Goal: Task Accomplishment & Management: Use online tool/utility

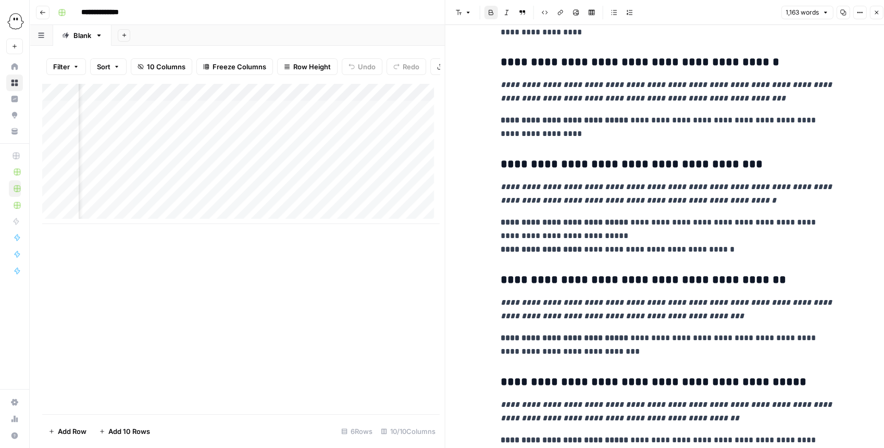
scroll to position [0, 159]
click at [300, 149] on div "Add Column" at bounding box center [240, 153] width 397 height 141
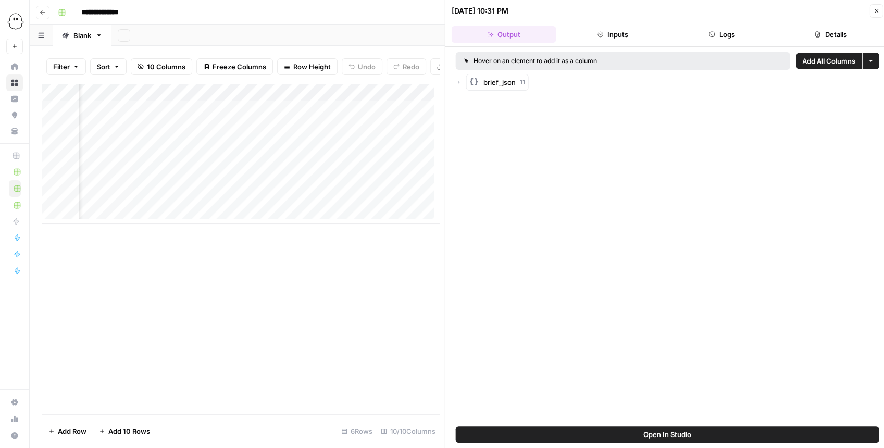
click at [620, 431] on button "Open In Studio" at bounding box center [668, 434] width 424 height 17
click at [295, 133] on div "Add Column" at bounding box center [240, 153] width 397 height 141
click at [711, 36] on icon "button" at bounding box center [711, 34] width 6 height 6
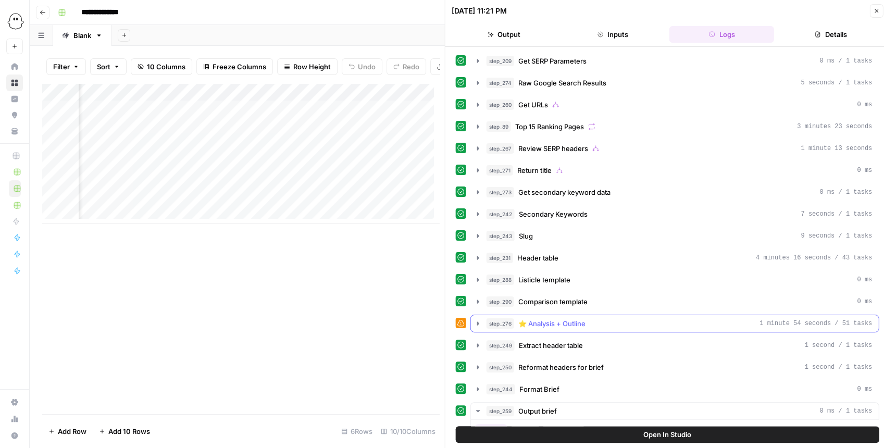
click at [477, 321] on icon "button" at bounding box center [478, 323] width 2 height 4
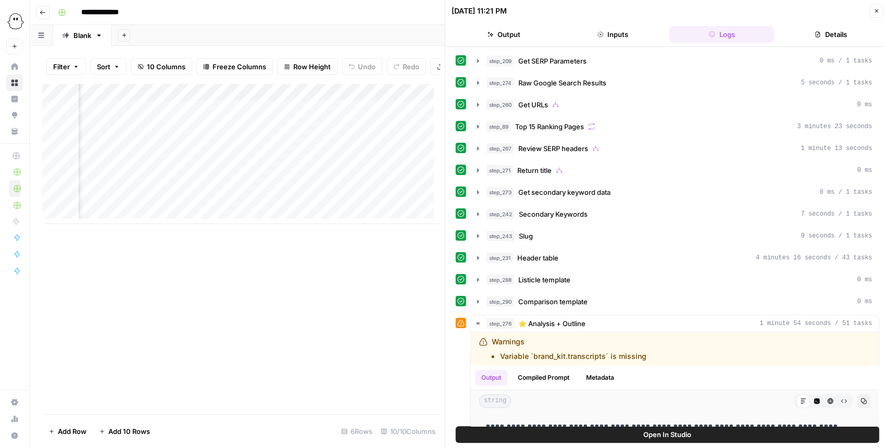
click at [736, 433] on button "Open In Studio" at bounding box center [668, 434] width 424 height 17
click at [329, 128] on div "Add Column" at bounding box center [240, 153] width 397 height 141
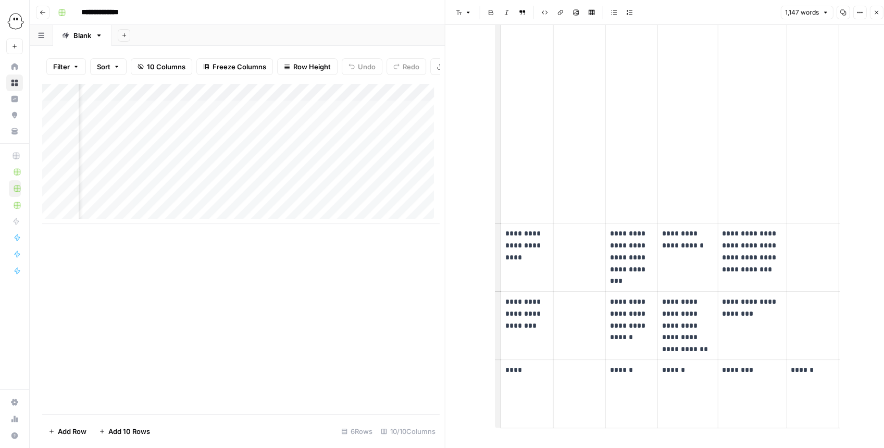
scroll to position [3039, 0]
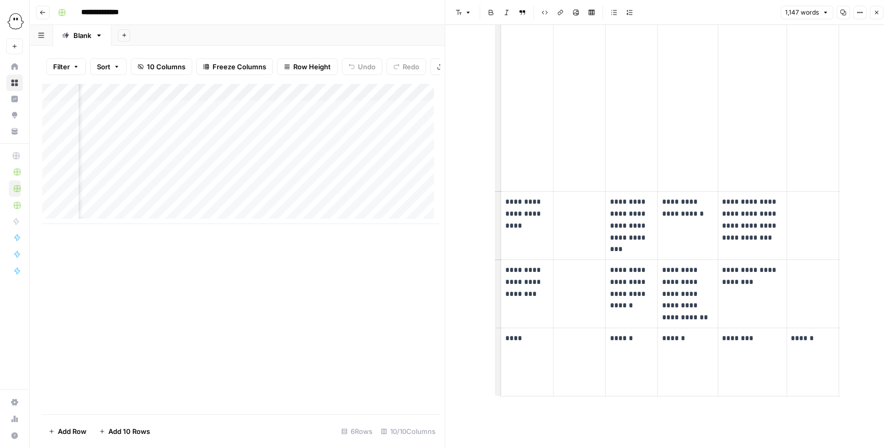
click at [320, 230] on div "Add Column" at bounding box center [240, 248] width 397 height 331
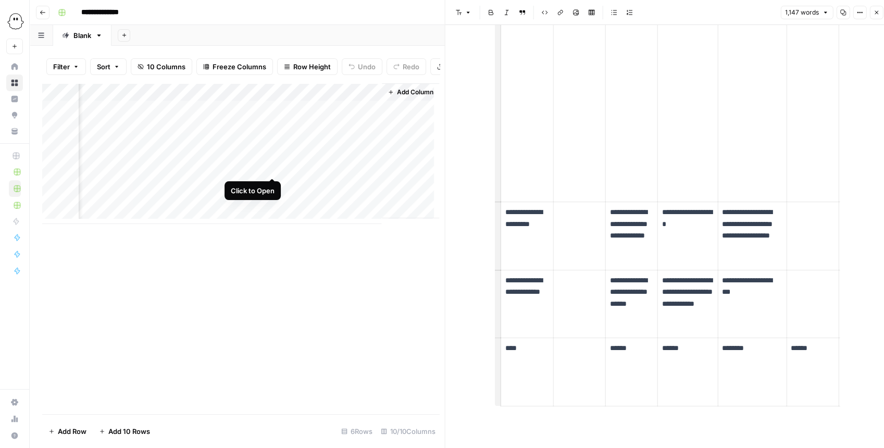
click at [269, 170] on div "Add Column" at bounding box center [240, 153] width 397 height 141
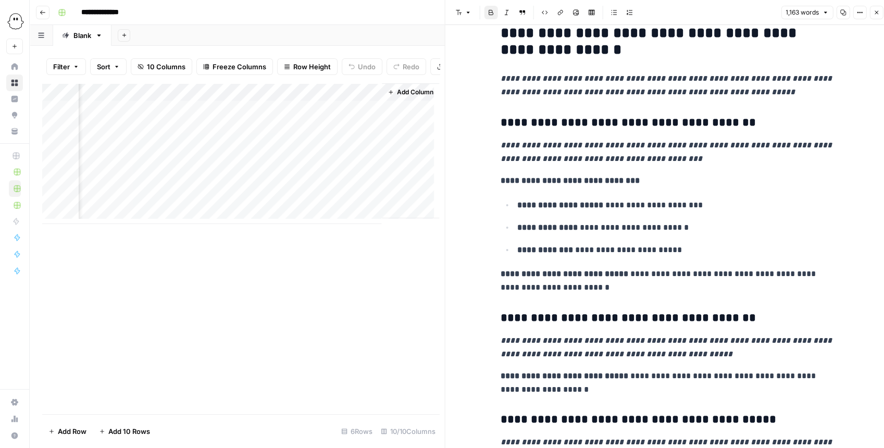
scroll to position [2401, 0]
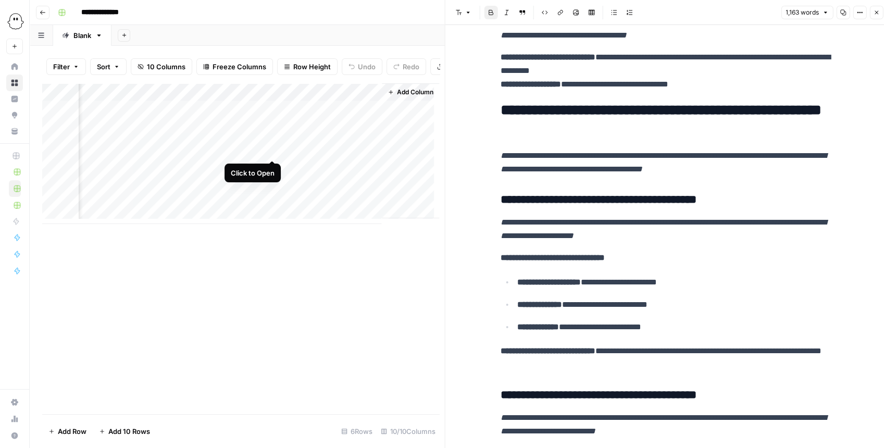
click at [271, 148] on div "Add Column" at bounding box center [240, 153] width 397 height 141
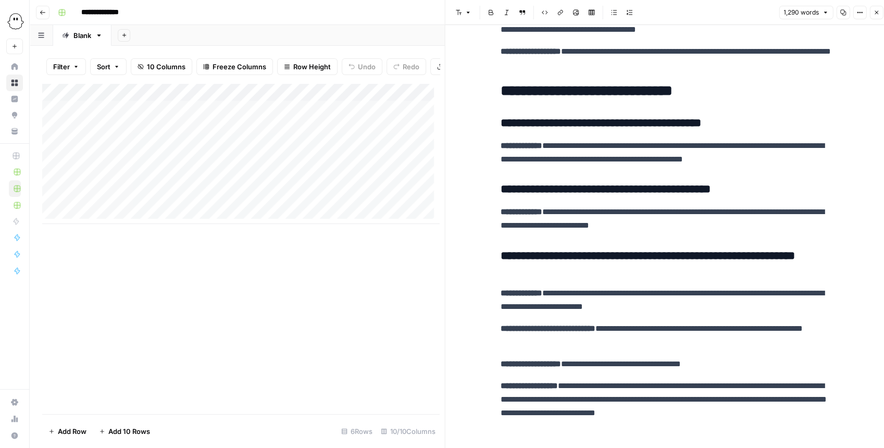
click at [877, 13] on icon "button" at bounding box center [876, 12] width 6 height 6
